Goal: Information Seeking & Learning: Understand process/instructions

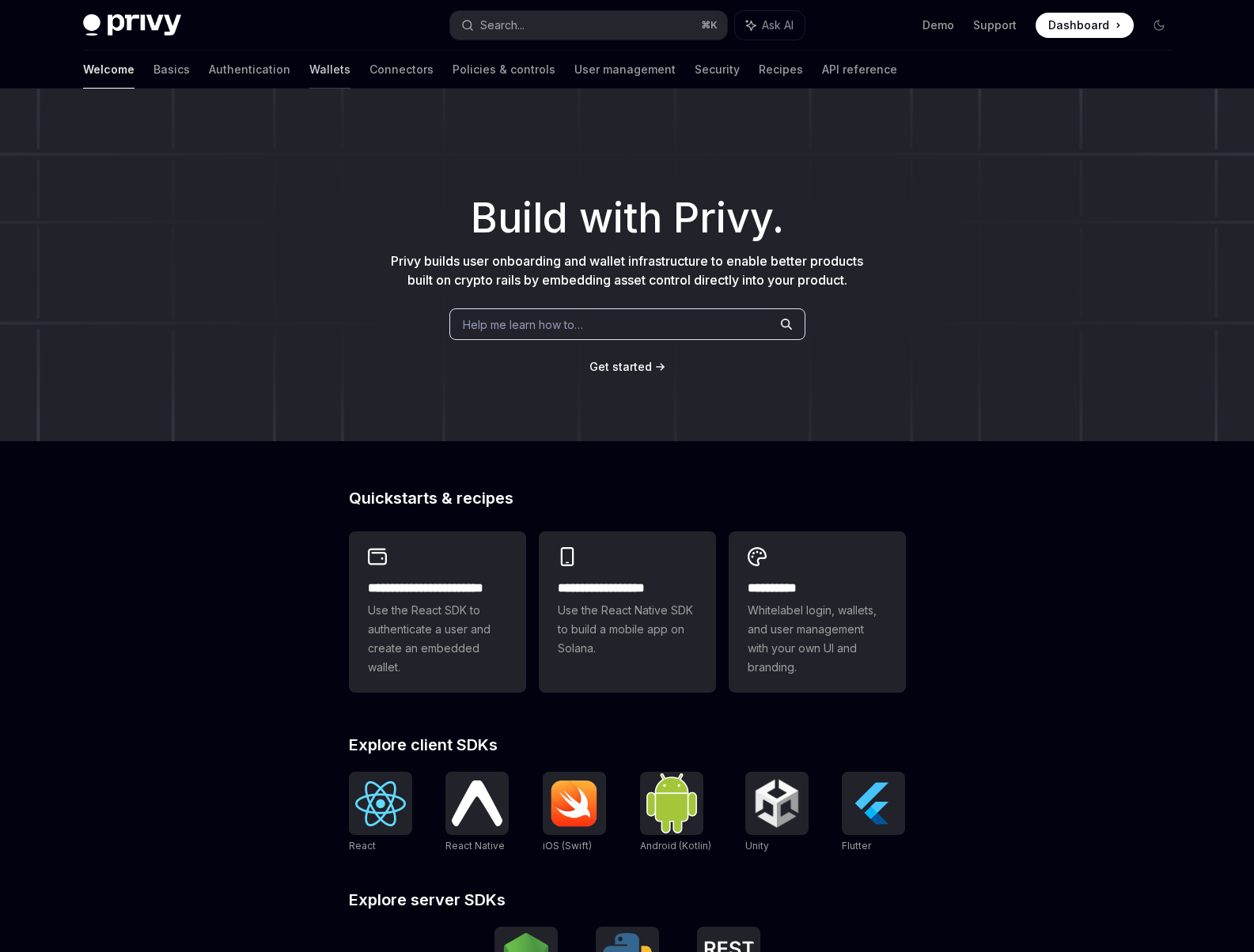
click at [309, 81] on link "Wallets" at bounding box center [329, 70] width 41 height 38
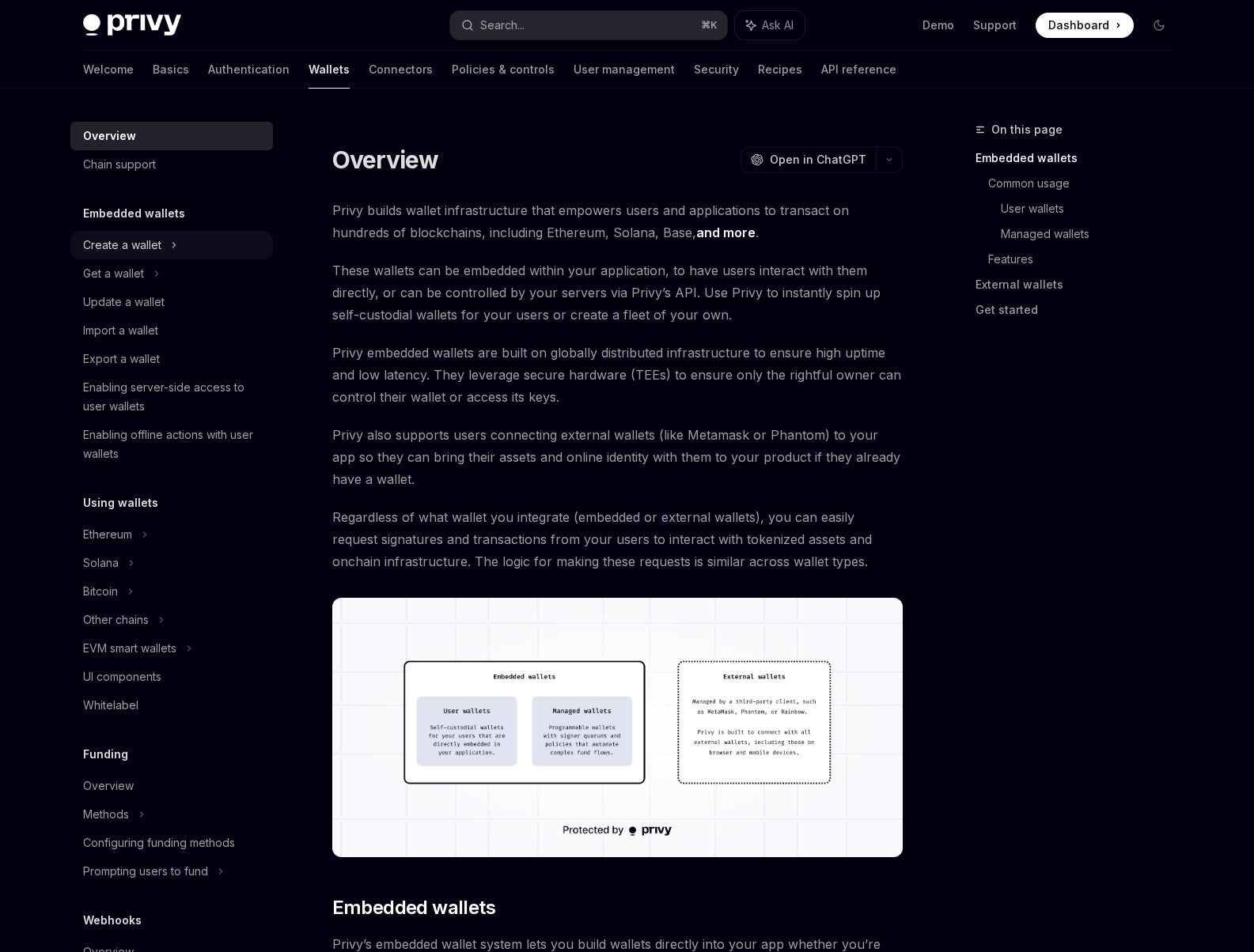
click at [137, 244] on div "Create a wallet" at bounding box center [122, 244] width 78 height 19
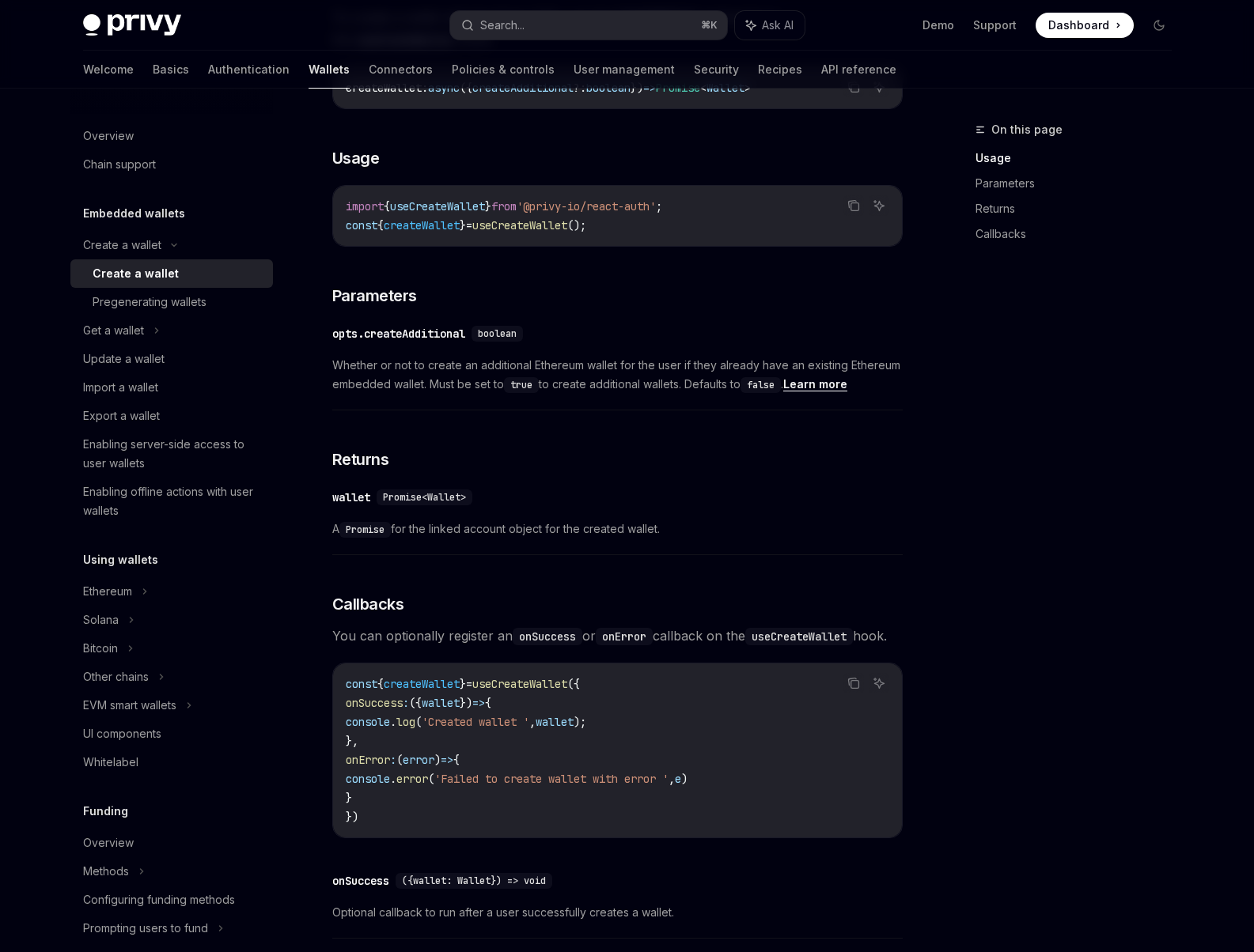
scroll to position [594, 0]
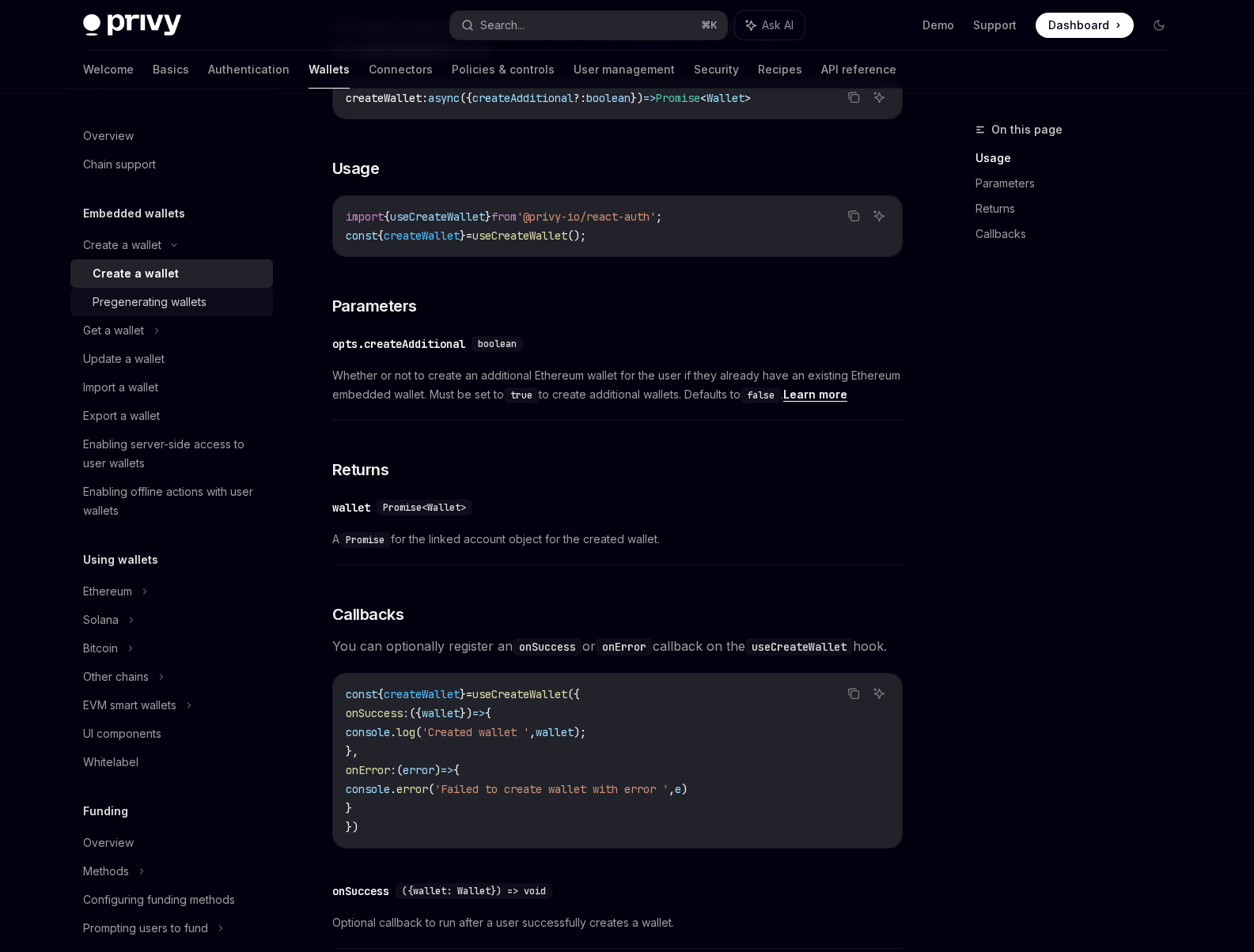
click at [176, 305] on div "Pregenerating wallets" at bounding box center [149, 302] width 114 height 19
type textarea "*"
